Goal: Feedback & Contribution: Submit feedback/report problem

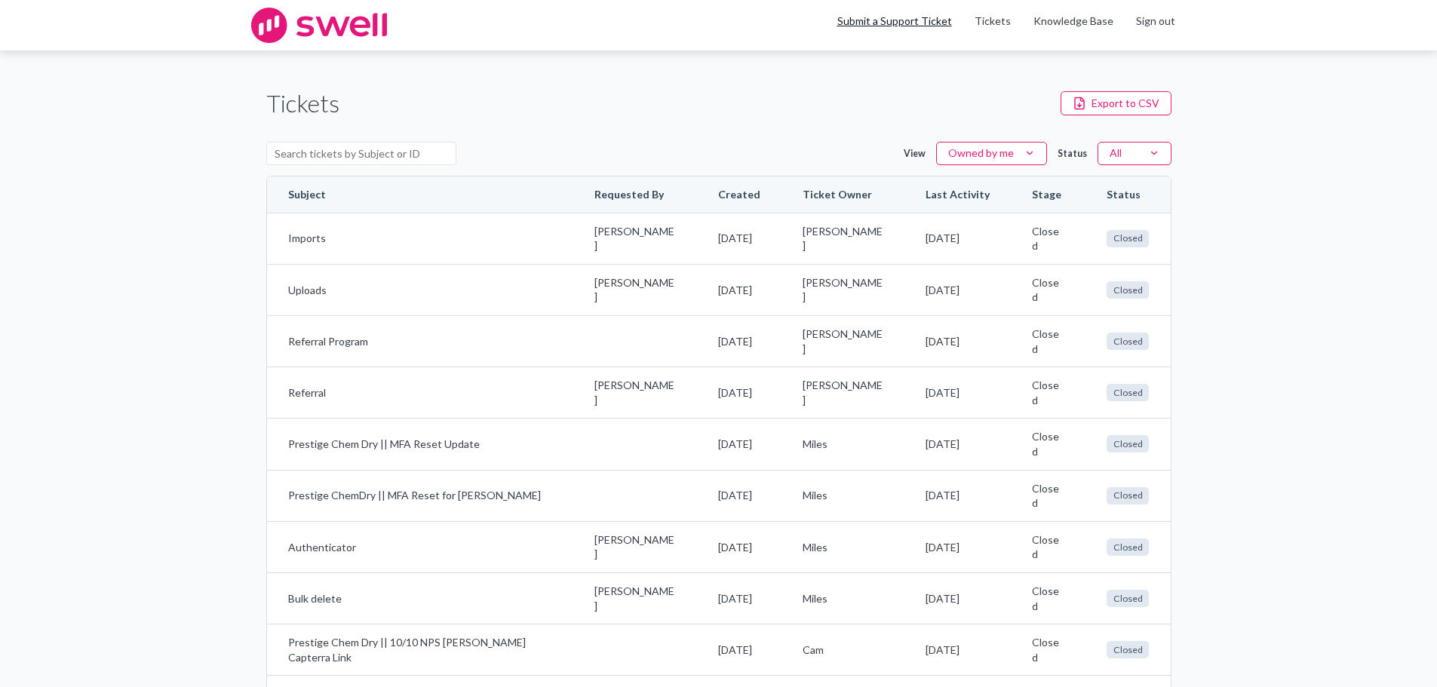
click at [925, 19] on link "Submit a Support Ticket" at bounding box center [894, 20] width 115 height 13
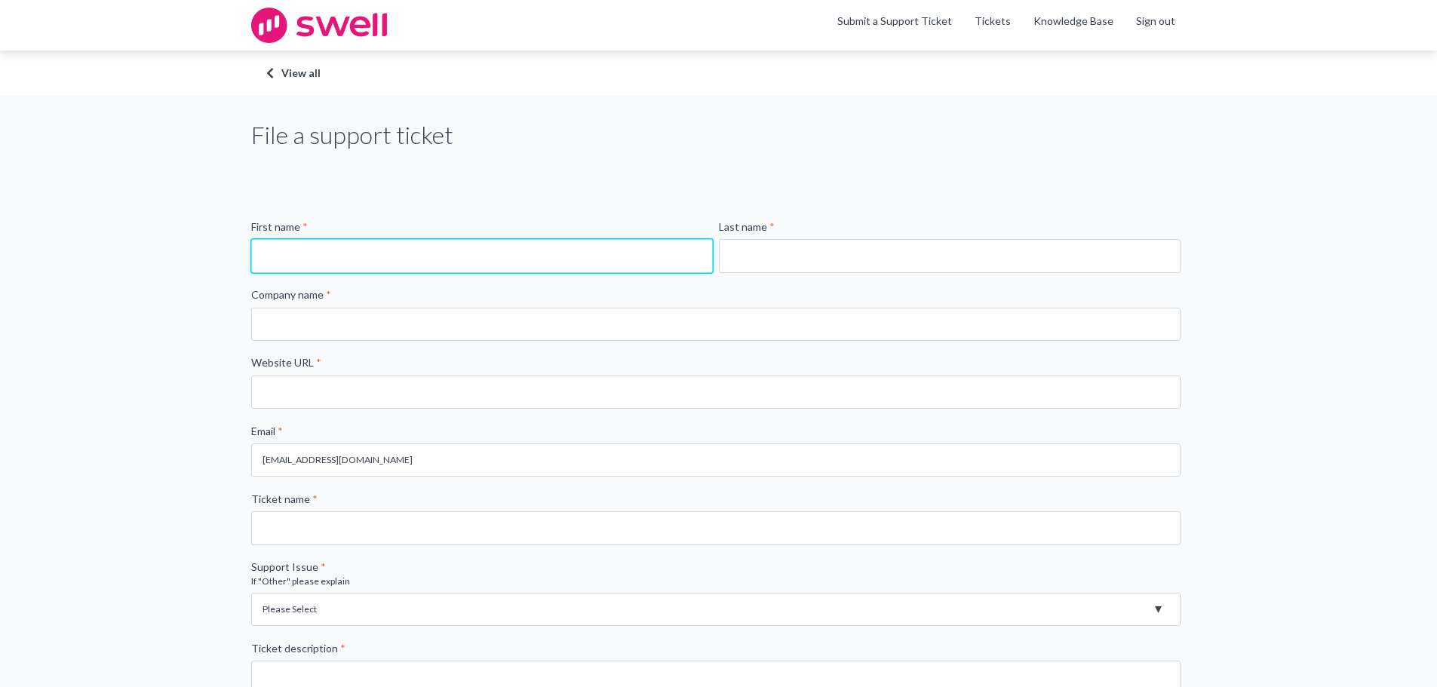
click at [416, 261] on input "First name *" at bounding box center [482, 255] width 462 height 33
type input "[PERSON_NAME]"
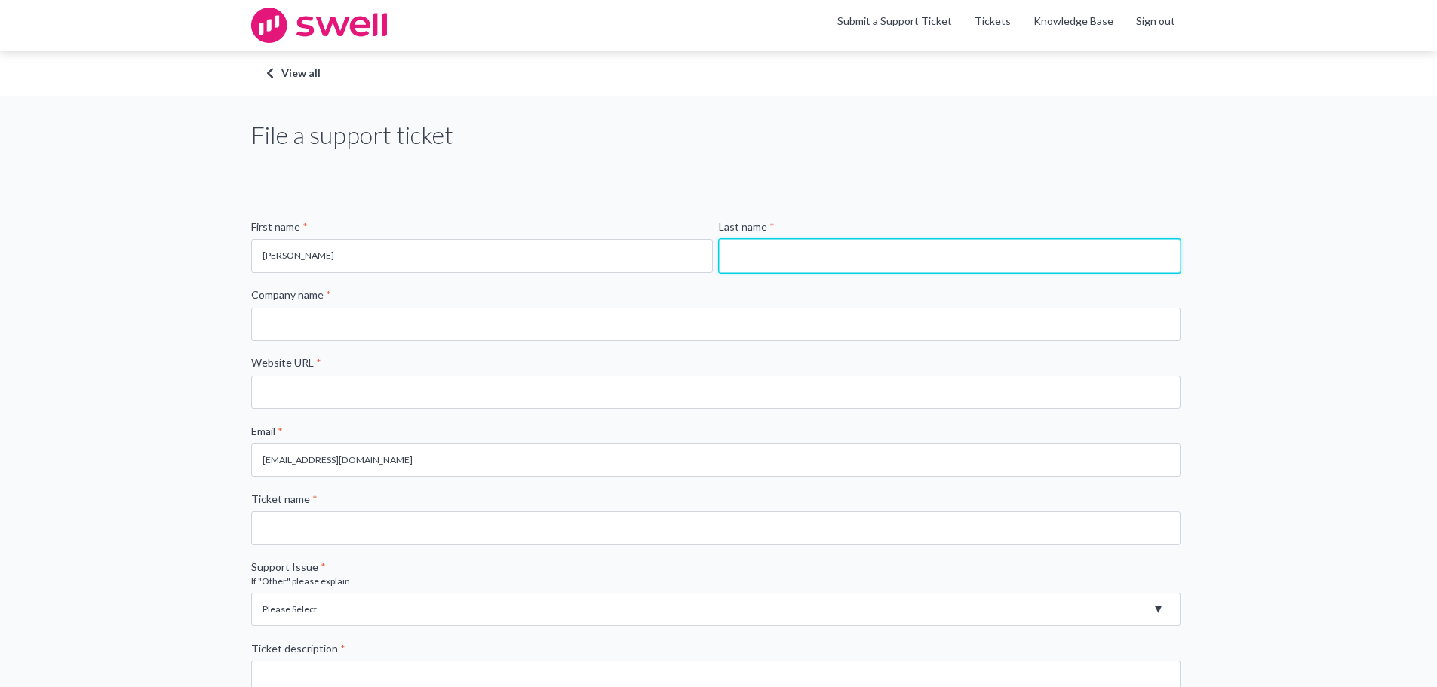
type input "[PERSON_NAME]"
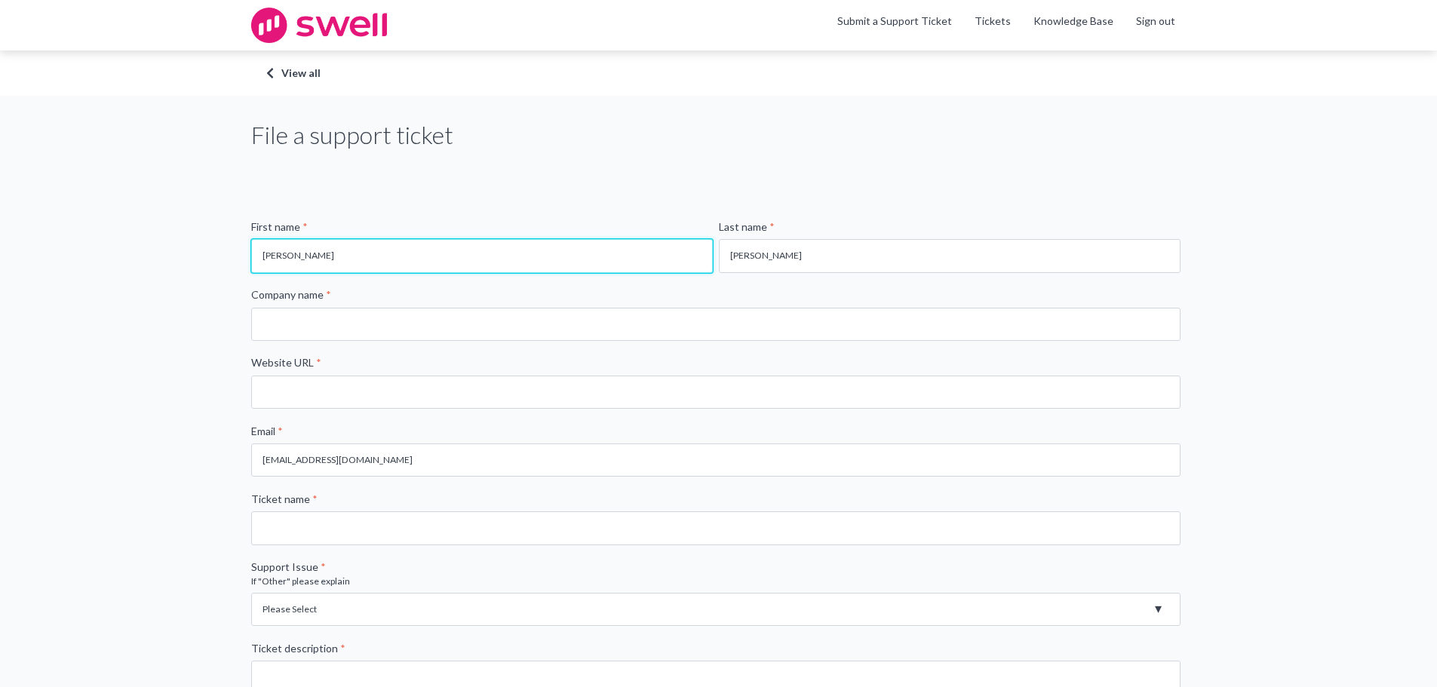
drag, startPoint x: 320, startPoint y: 258, endPoint x: 123, endPoint y: 236, distance: 198.0
click at [124, 238] on div "File a support ticket First name * [PERSON_NAME] Last name * [PERSON_NAME] Comp…" at bounding box center [718, 563] width 1437 height 934
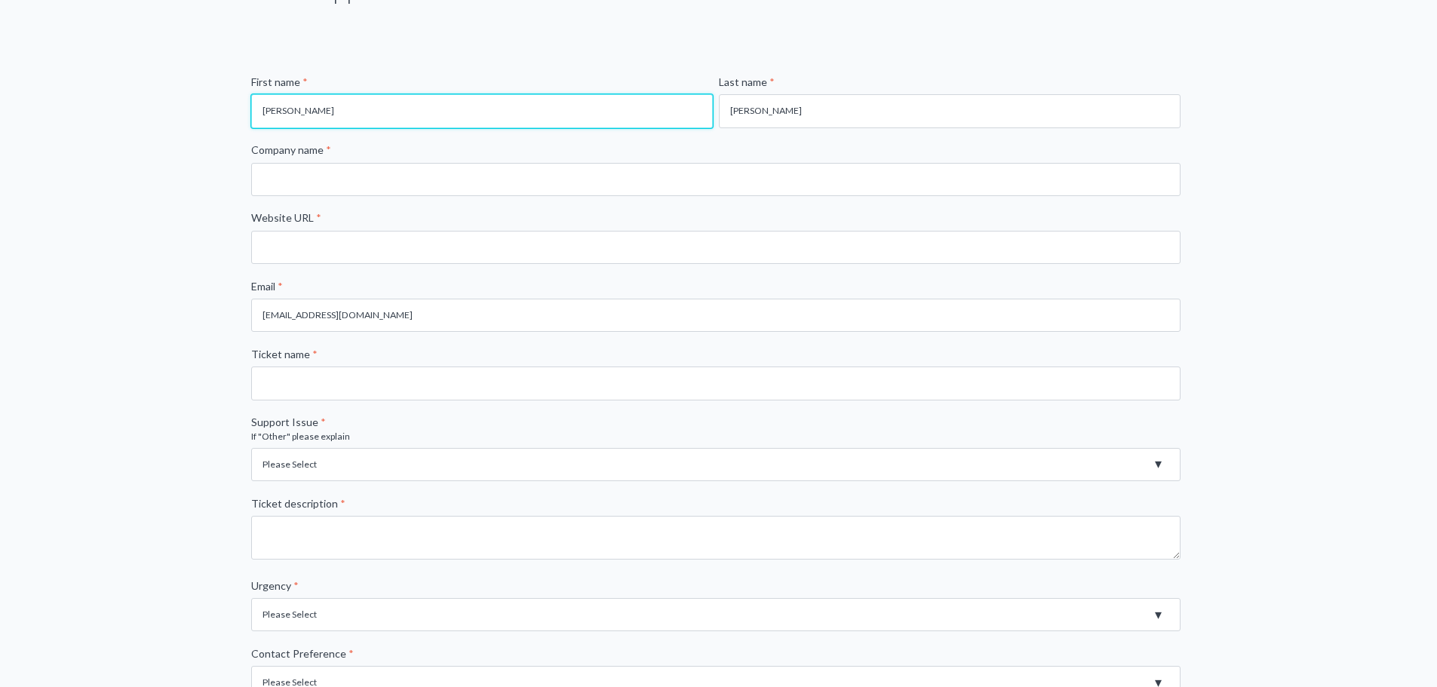
scroll to position [151, 0]
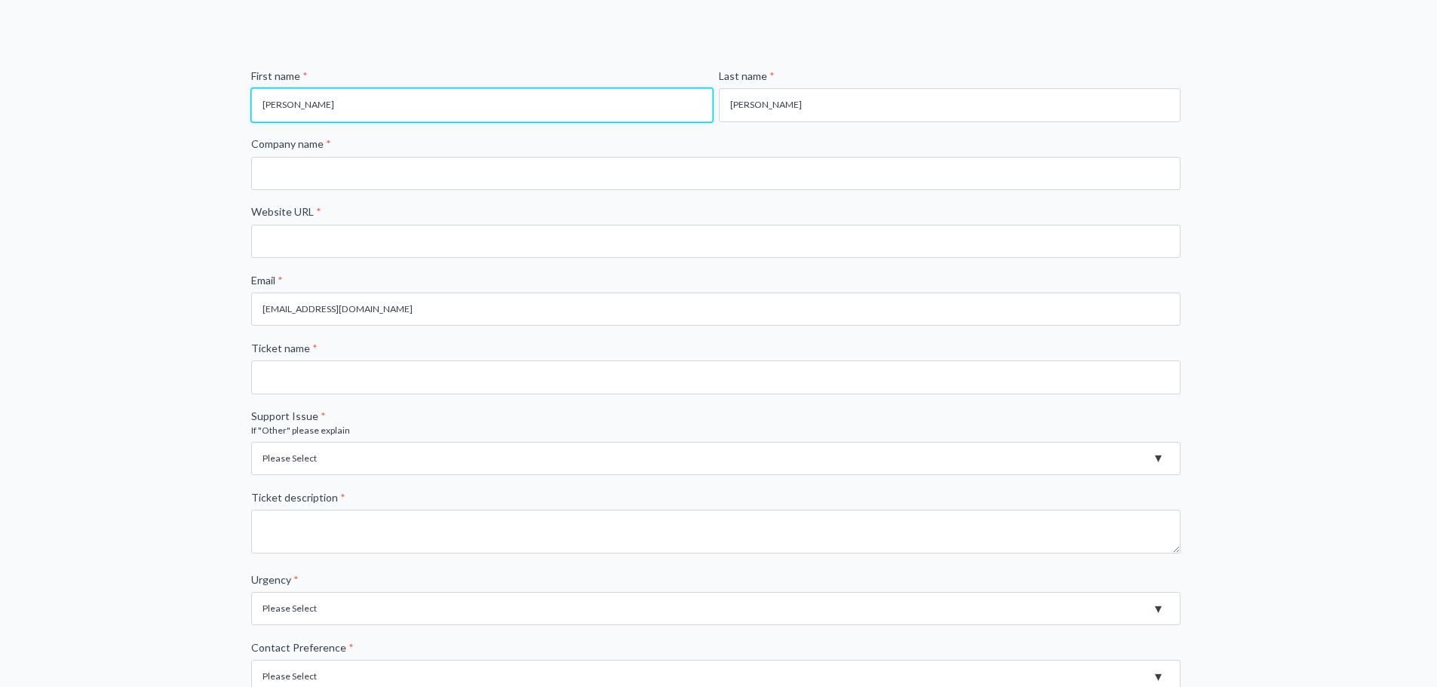
type input "[PERSON_NAME]"
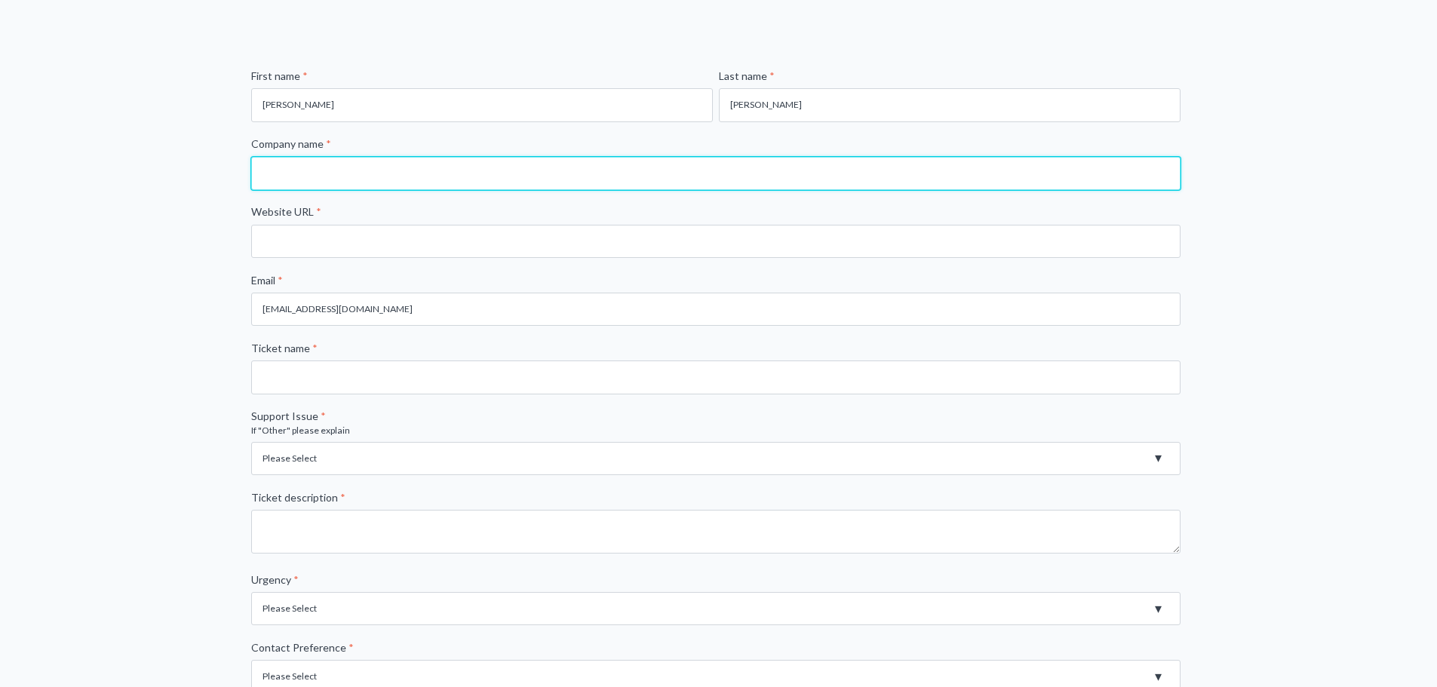
click at [329, 168] on input "Company name *" at bounding box center [715, 173] width 929 height 33
type input "Changing Hearts Farm, Inc."
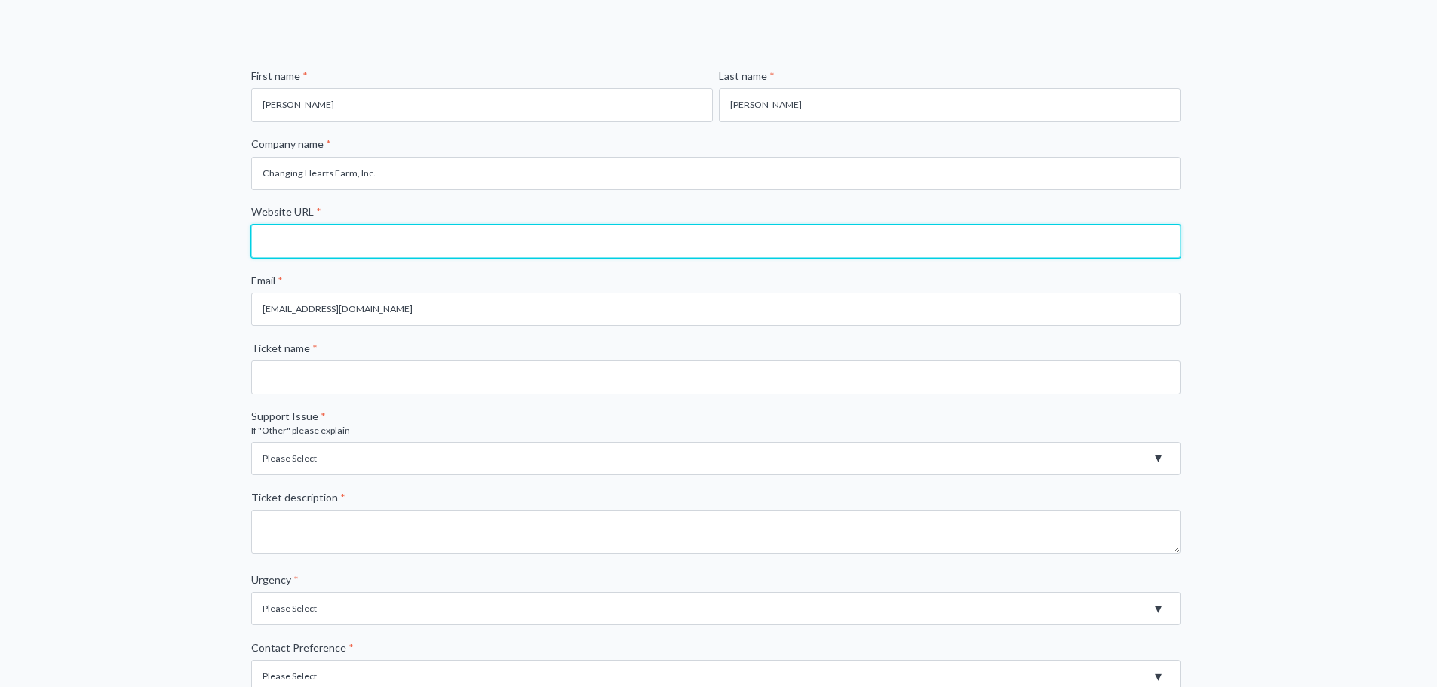
click at [338, 234] on input "Website URL *" at bounding box center [715, 241] width 929 height 33
type input "[URL][DOMAIN_NAME]"
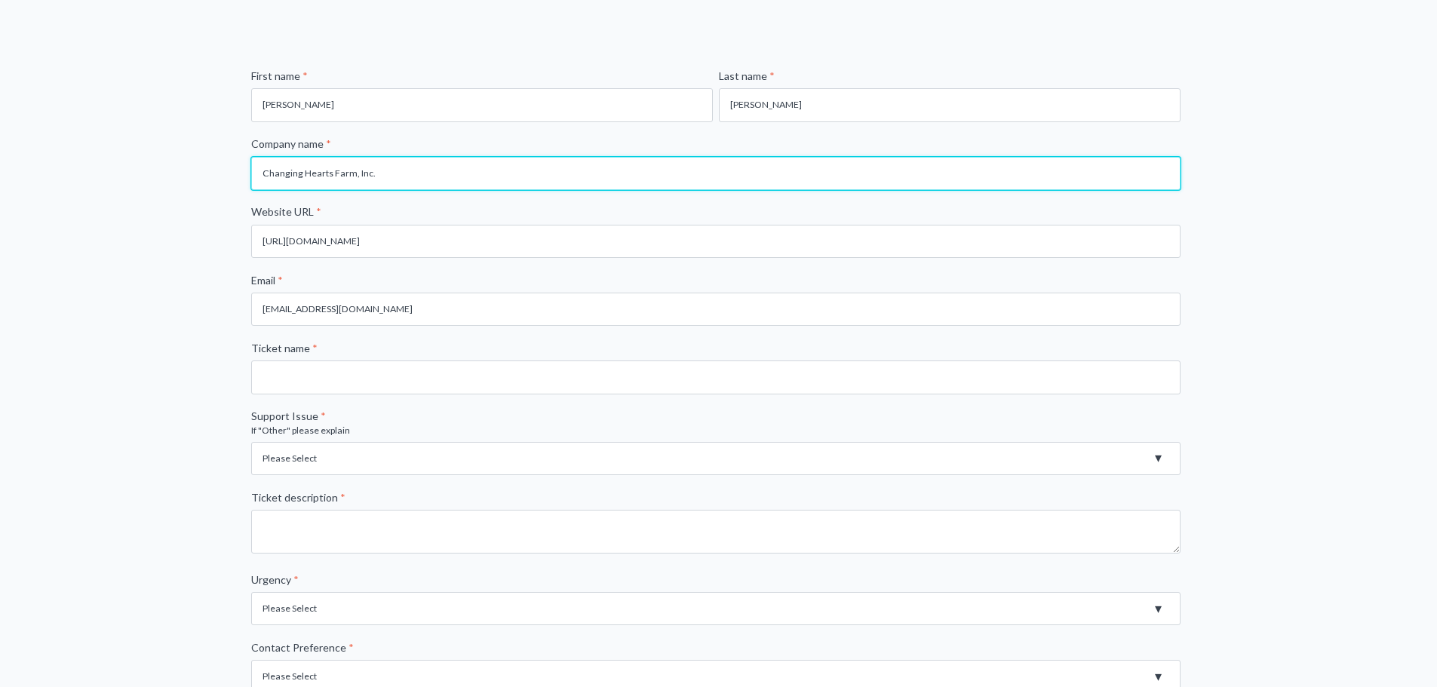
click at [373, 176] on input "Changing Hearts Farm, Inc." at bounding box center [715, 173] width 929 height 33
drag, startPoint x: 391, startPoint y: 167, endPoint x: 178, endPoint y: 154, distance: 213.1
click at [178, 154] on div "File a support ticket First name * [PERSON_NAME] Last name * [PERSON_NAME] Comp…" at bounding box center [718, 412] width 1437 height 934
type input "Prestige Chemdry"
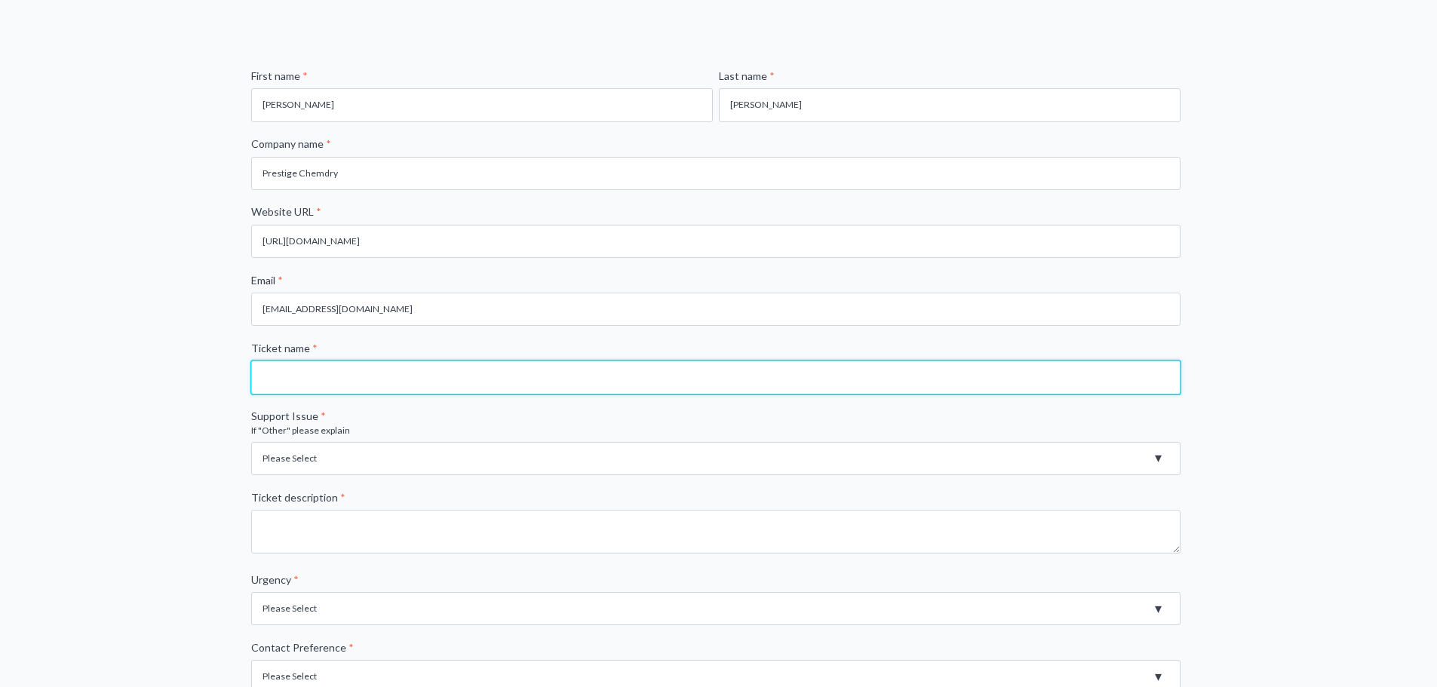
click at [348, 376] on input "Ticket name *" at bounding box center [715, 376] width 929 height 33
type input "Import Contact"
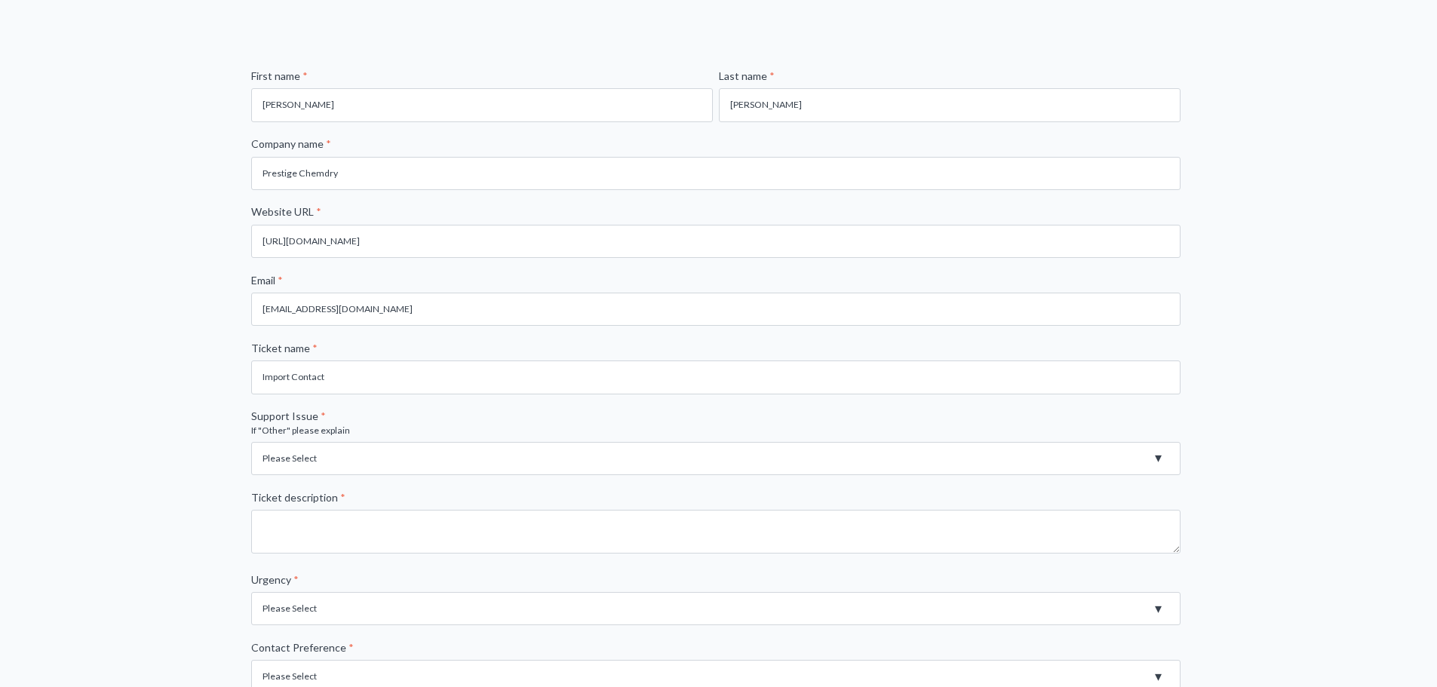
click at [379, 446] on select "Please Select Registration for Business Texting (TCR) Review Invites Not Sendin…" at bounding box center [715, 458] width 929 height 33
select select "Product Error Message"
click at [251, 442] on select "Please Select Registration for Business Texting (TCR) Review Invites Not Sendin…" at bounding box center [715, 458] width 929 height 33
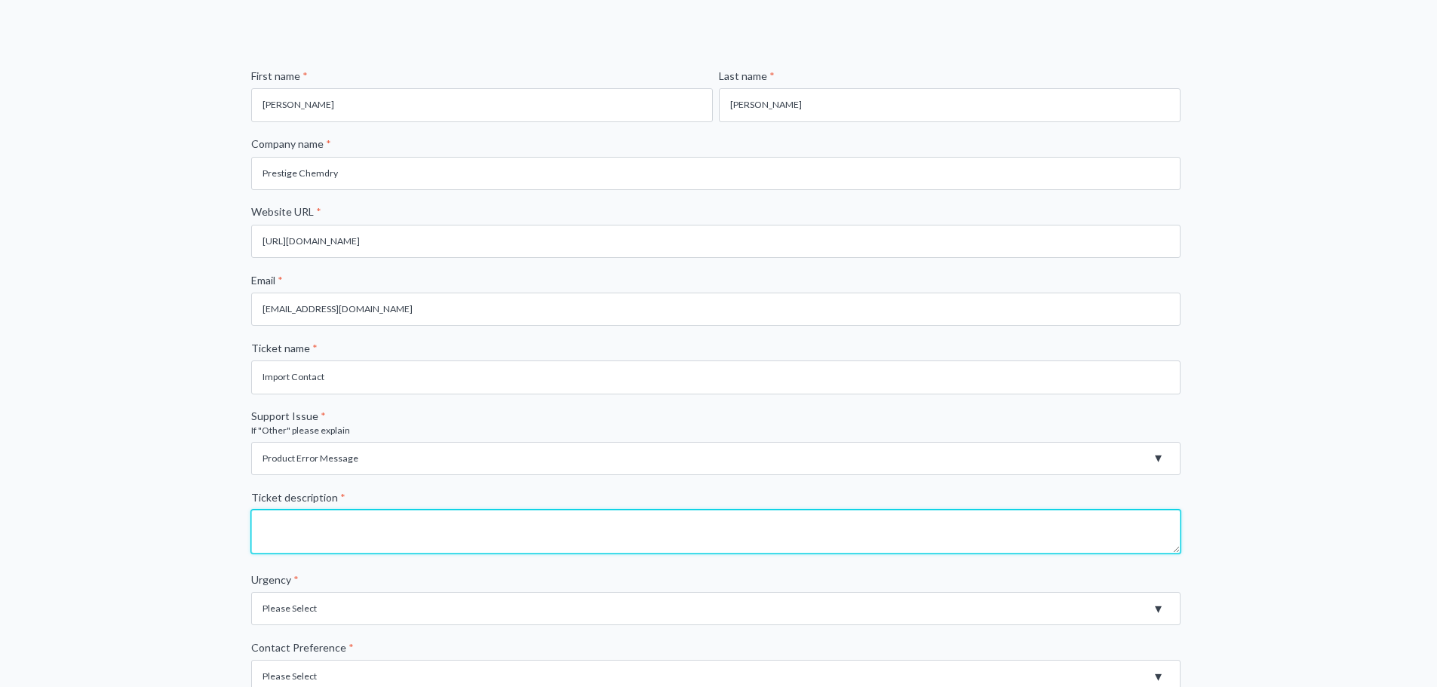
click at [349, 523] on textarea "Ticket description *" at bounding box center [715, 532] width 929 height 44
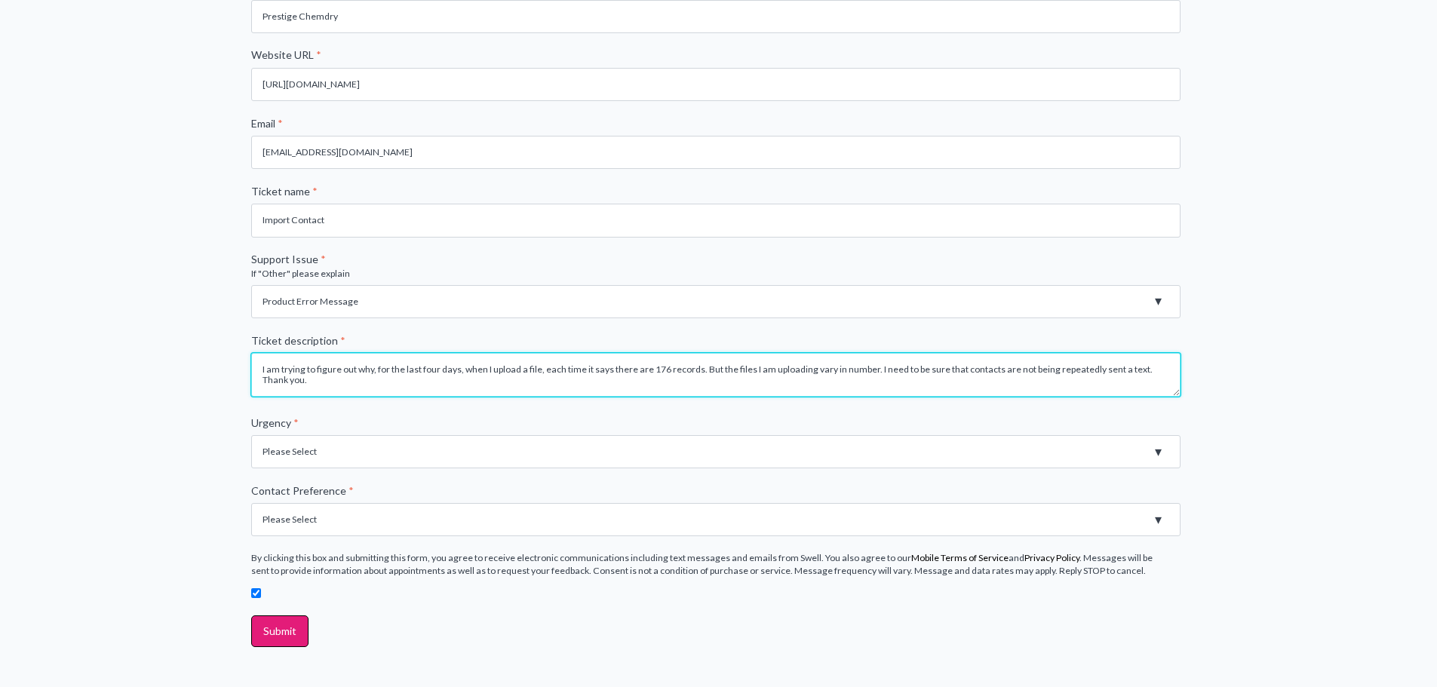
scroll to position [394, 0]
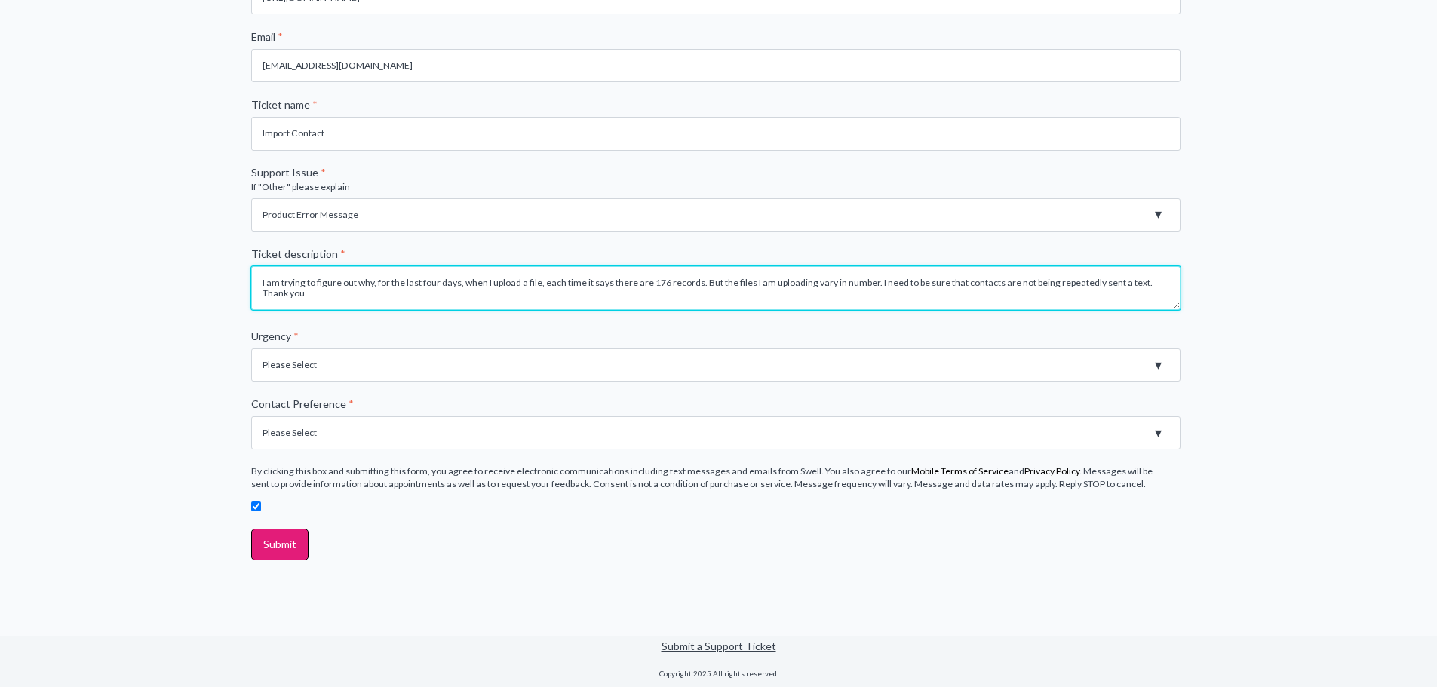
type textarea "I am trying to figure out why, for the last four days, when I upload a file, ea…"
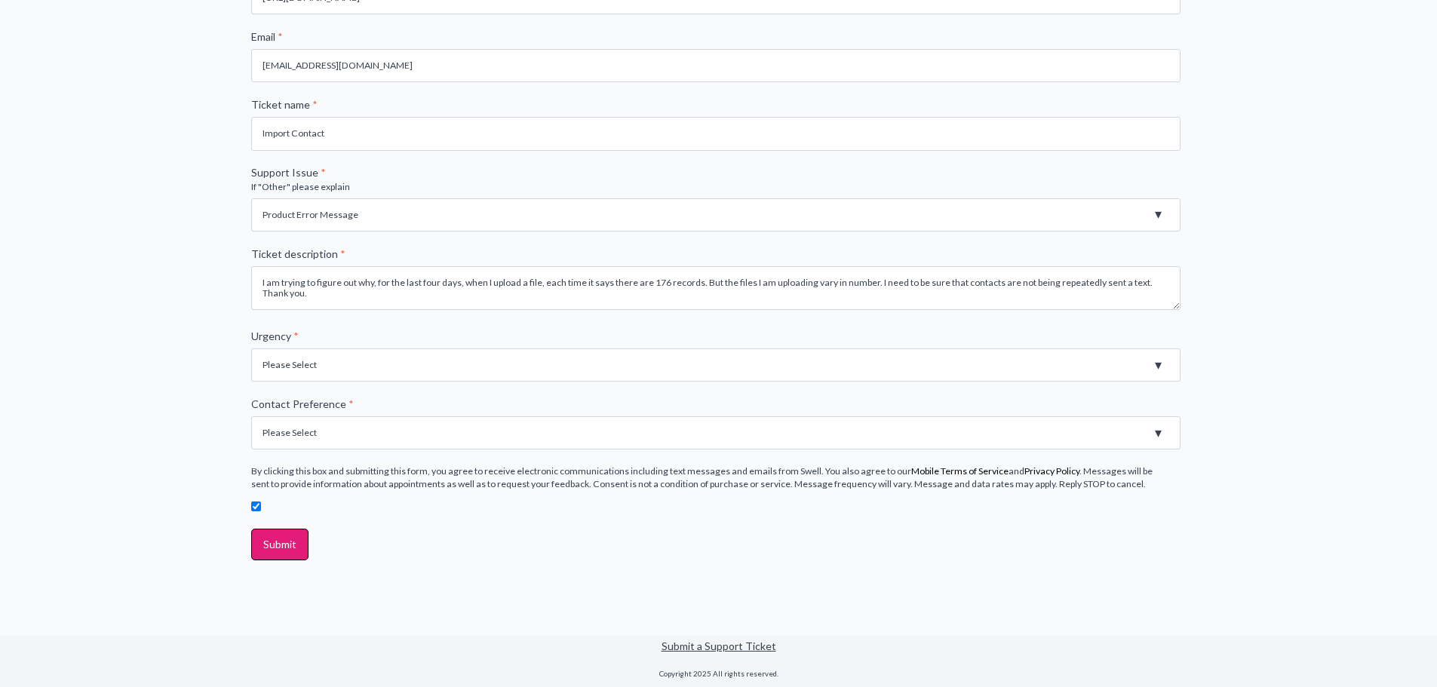
click at [410, 370] on select "Please Select High - Outage - Issue is critically impacting or preventing use o…" at bounding box center [715, 364] width 929 height 33
select select "Medium - Feature or Product is not working. Error Message"
click at [251, 348] on select "Please Select High - Outage - Issue is critically impacting or preventing use o…" at bounding box center [715, 364] width 929 height 33
click at [357, 439] on select "Please Select Email Phone" at bounding box center [715, 432] width 929 height 33
select select "Email"
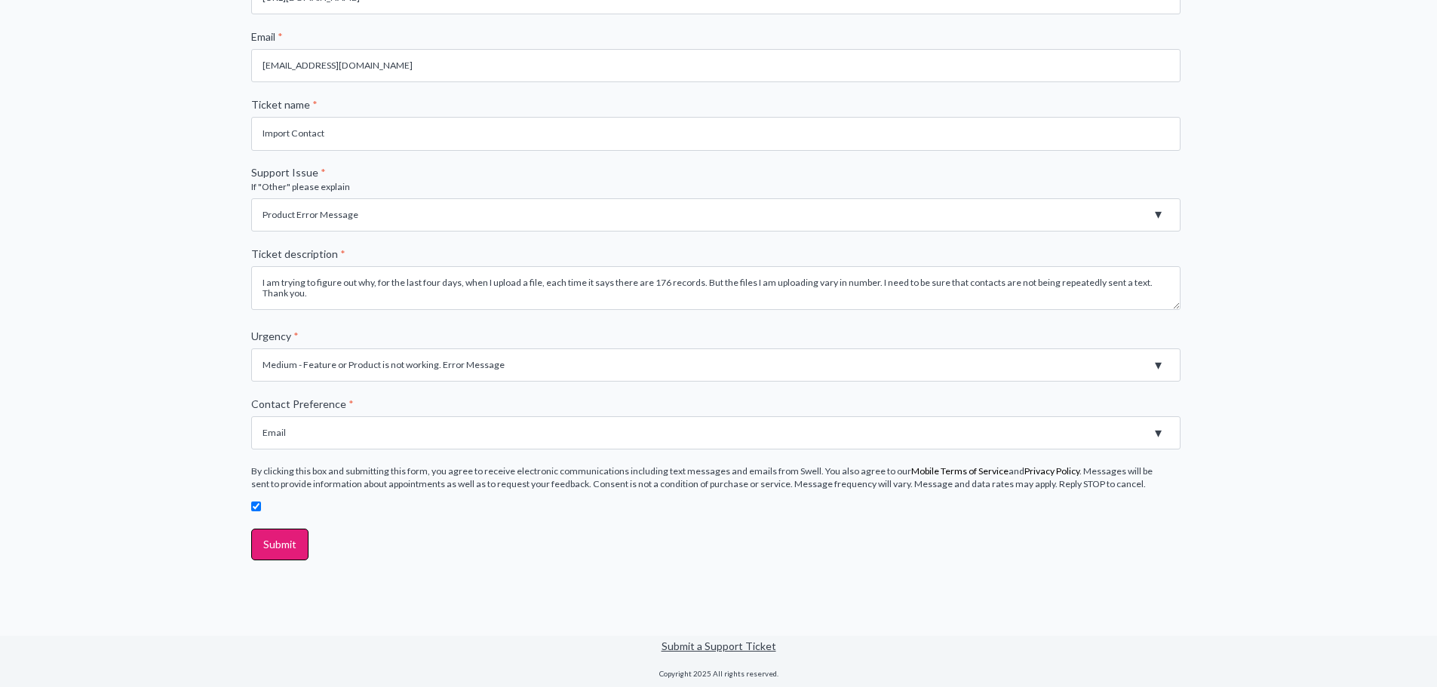
click at [251, 416] on select "Please Select Email Phone" at bounding box center [715, 432] width 929 height 33
click at [266, 541] on input "Submit" at bounding box center [279, 545] width 57 height 32
